Goal: Transaction & Acquisition: Download file/media

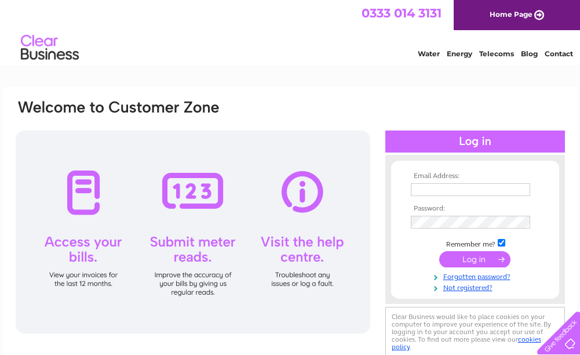
type input "kirkcaldy.330@eel.co.uk"
click at [487, 261] on input "submit" at bounding box center [474, 259] width 71 height 16
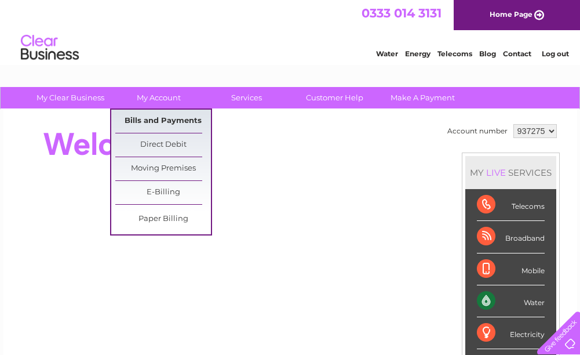
click at [153, 125] on link "Bills and Payments" at bounding box center [163, 121] width 96 height 23
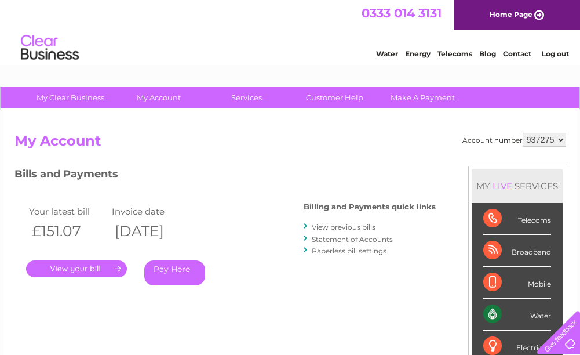
click at [333, 229] on link "View previous bills" at bounding box center [344, 227] width 64 height 9
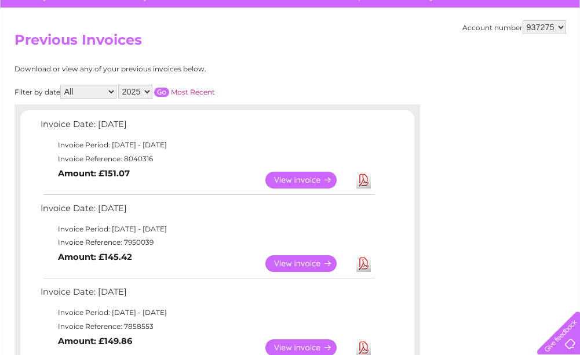
scroll to position [116, 0]
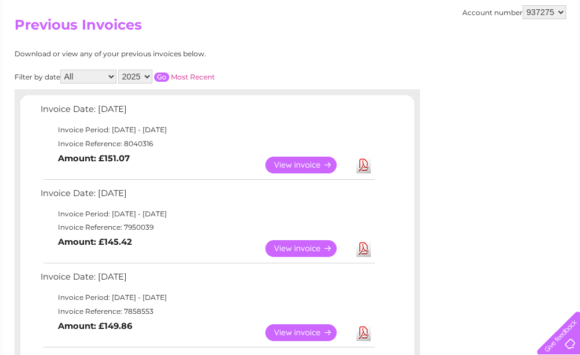
click at [357, 165] on link "Download" at bounding box center [363, 164] width 14 height 17
